Goal: Information Seeking & Learning: Check status

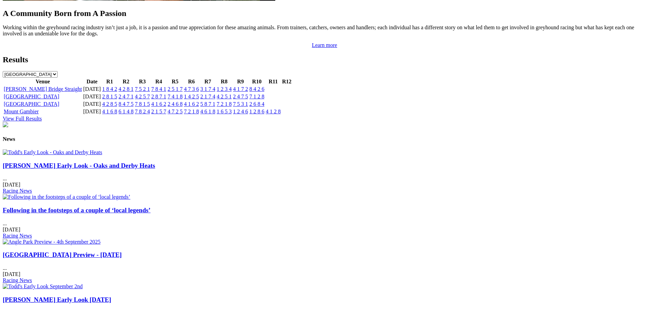
scroll to position [715, 0]
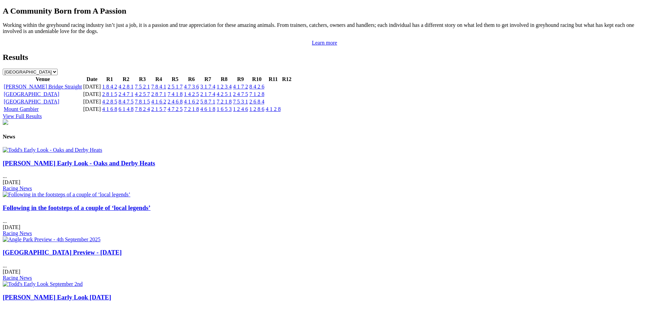
click at [102, 153] on img at bounding box center [52, 150] width 99 height 6
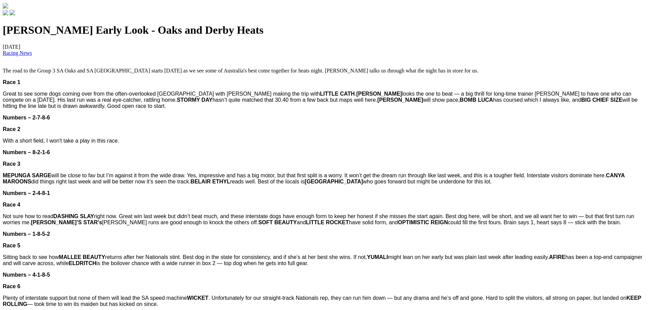
scroll to position [102, 0]
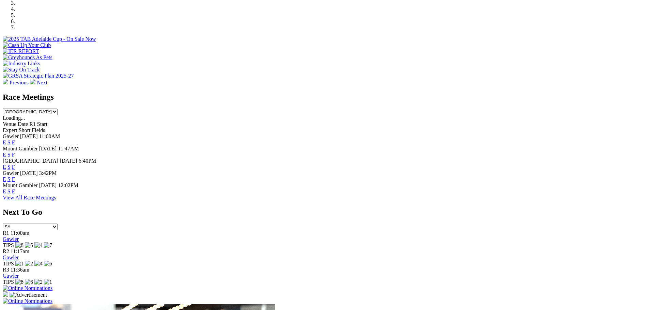
scroll to position [206, 0]
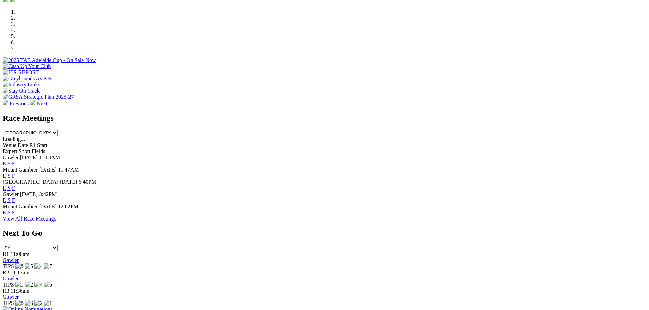
click at [15, 185] on link "F" at bounding box center [13, 188] width 3 height 6
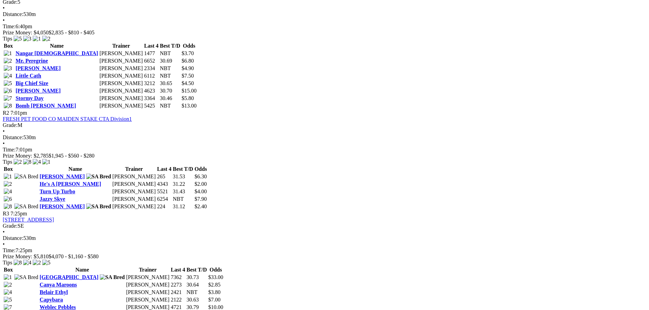
scroll to position [341, 0]
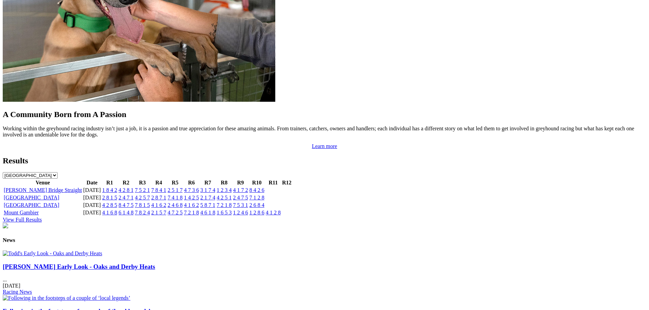
scroll to position [717, 0]
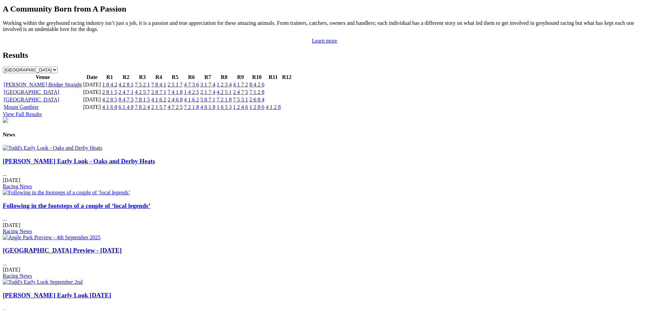
click at [102, 151] on img at bounding box center [52, 148] width 99 height 6
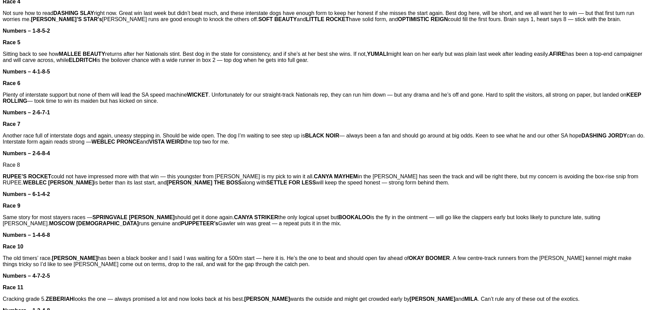
scroll to position [375, 0]
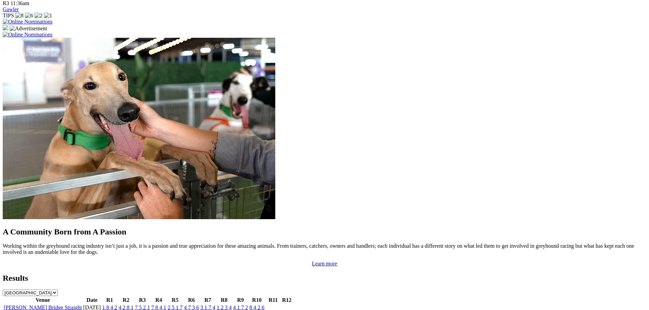
scroll to position [613, 0]
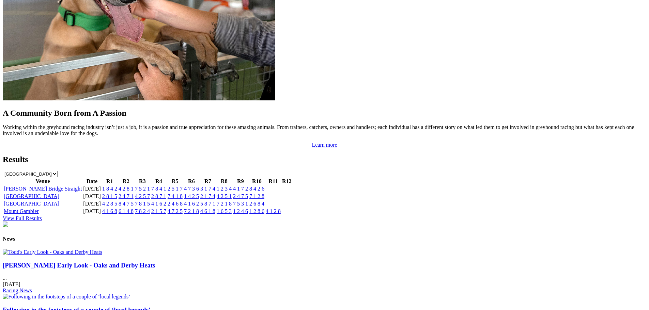
click at [117, 186] on link "1 8 4 2" at bounding box center [109, 189] width 15 height 6
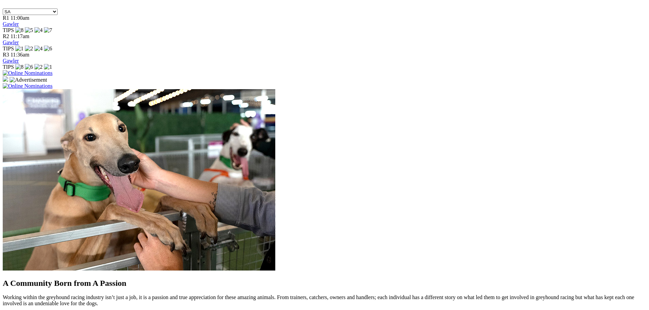
scroll to position [272, 0]
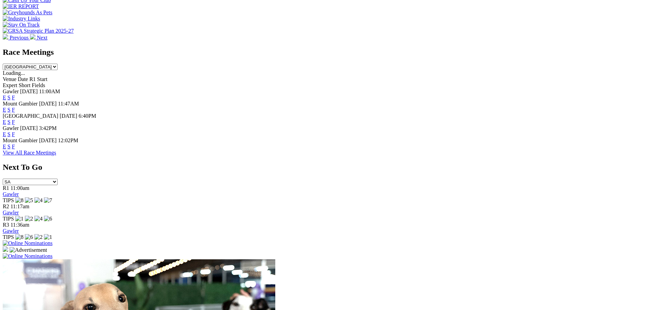
click at [15, 95] on link "F" at bounding box center [13, 98] width 3 height 6
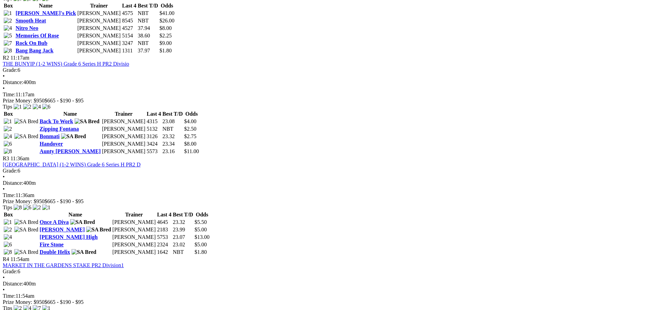
scroll to position [443, 0]
